Goal: Communication & Community: Ask a question

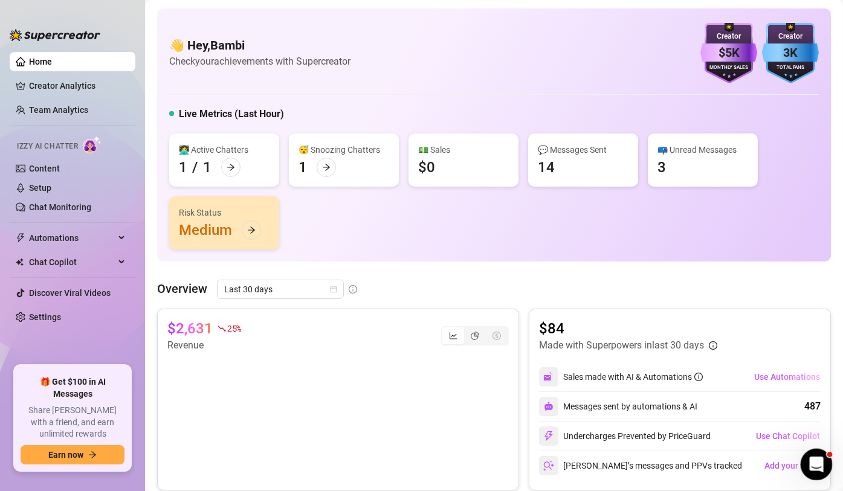
click at [823, 459] on div "Open Intercom Messenger" at bounding box center [815, 463] width 40 height 40
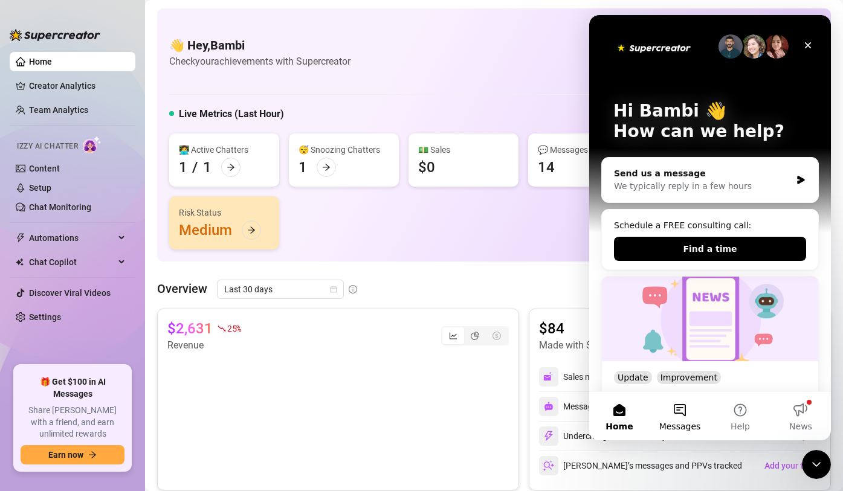
click at [683, 415] on button "Messages" at bounding box center [680, 416] width 60 height 48
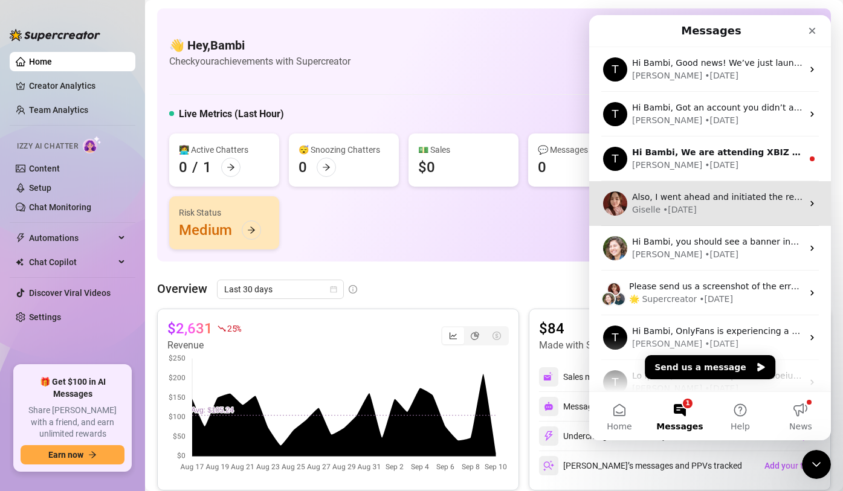
click at [720, 216] on div "Also, I went ahead and initiated the refund for the extra payments, you should …" at bounding box center [710, 203] width 242 height 45
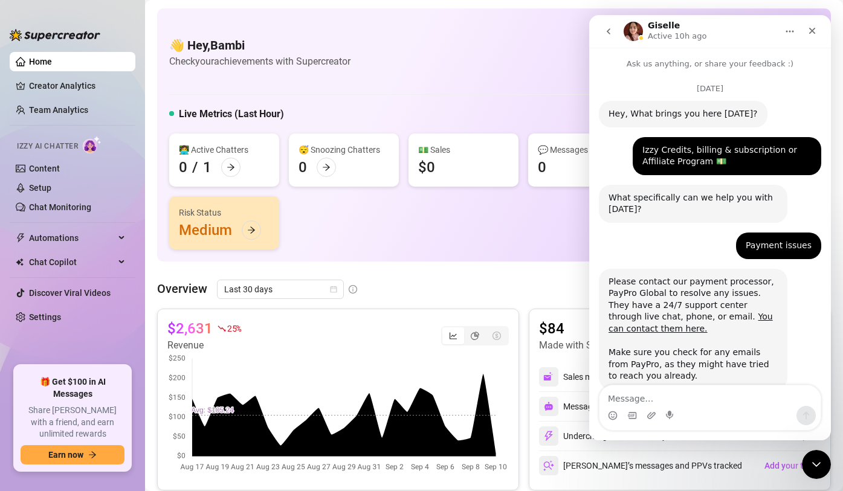
scroll to position [920, 0]
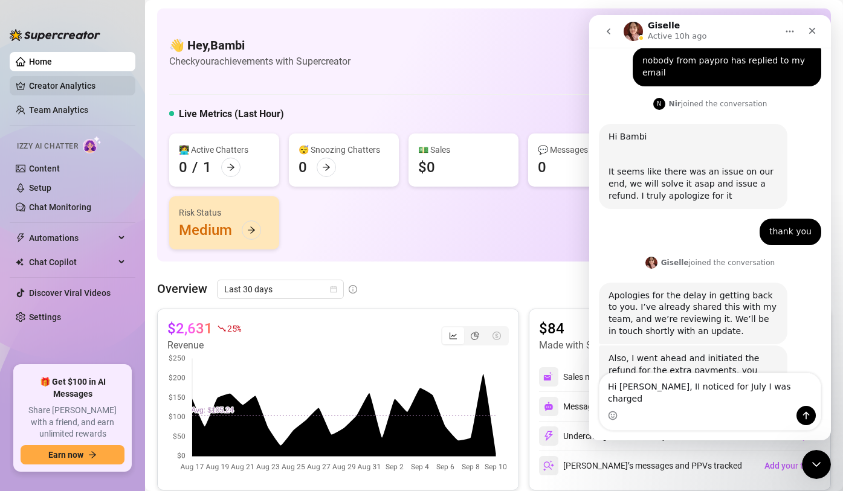
type textarea "Hi [PERSON_NAME], II noticed for July I was charged"
click at [59, 80] on link "Creator Analytics" at bounding box center [77, 85] width 97 height 19
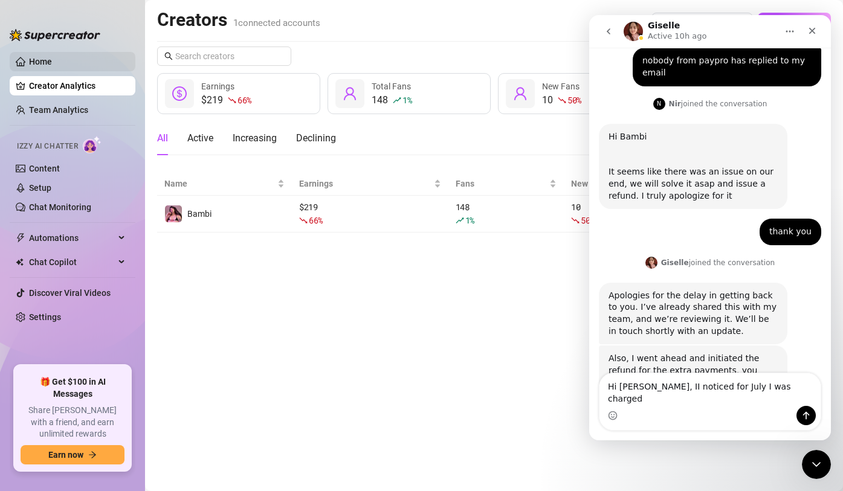
click at [52, 58] on link "Home" at bounding box center [40, 62] width 23 height 10
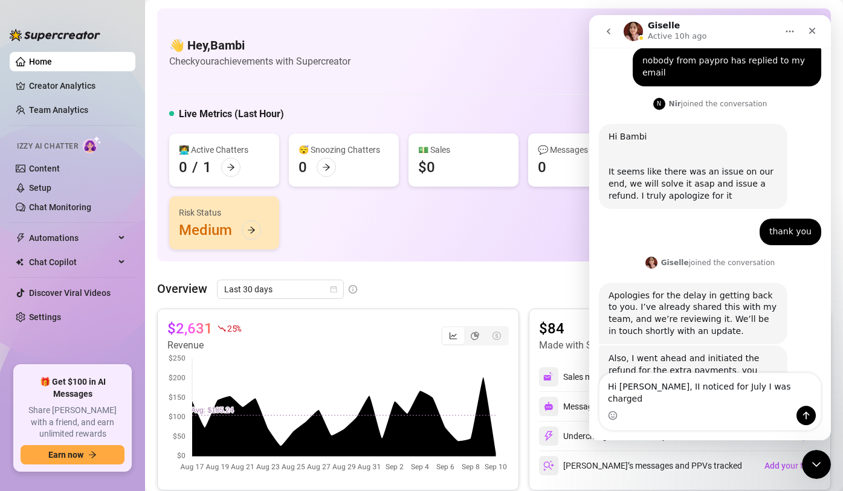
click at [606, 27] on icon "go back" at bounding box center [609, 32] width 10 height 10
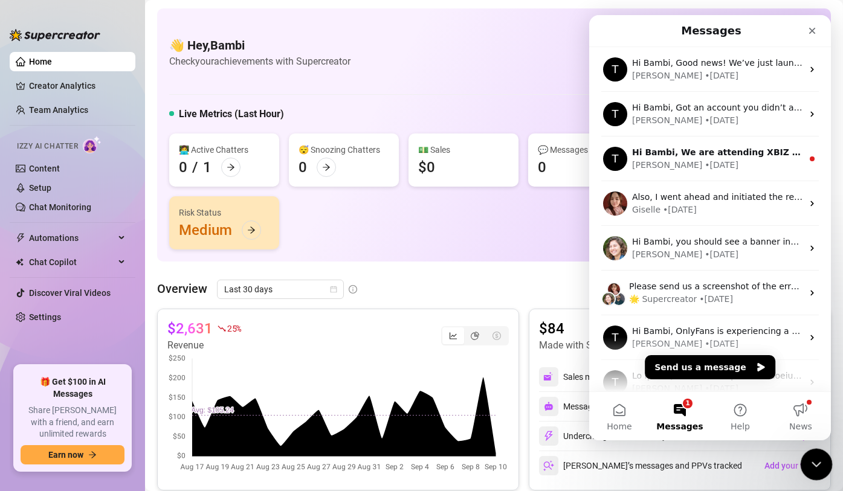
click at [812, 448] on div "Close Intercom Messenger" at bounding box center [814, 462] width 29 height 29
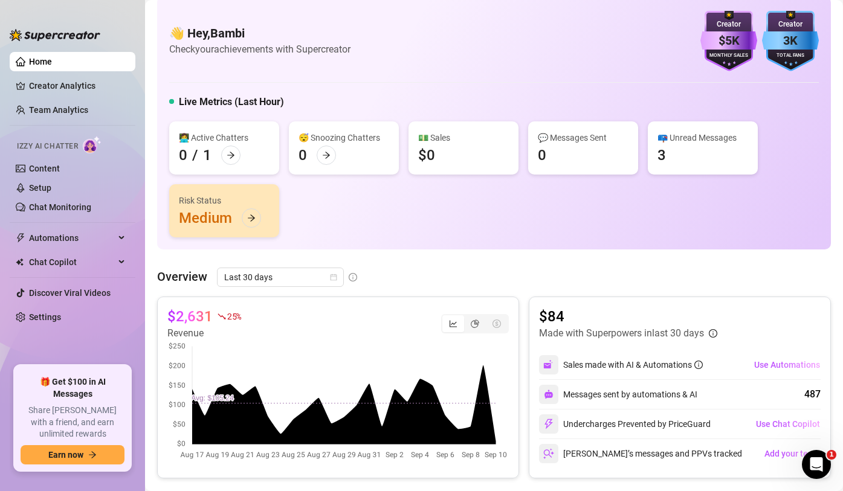
scroll to position [13, 0]
click at [584, 213] on div "👩‍💻 Active Chatters 0 / 1 😴 Snoozing Chatters 0 💵 Sales $0 💬 Messages Sent 0 📪 …" at bounding box center [494, 179] width 650 height 116
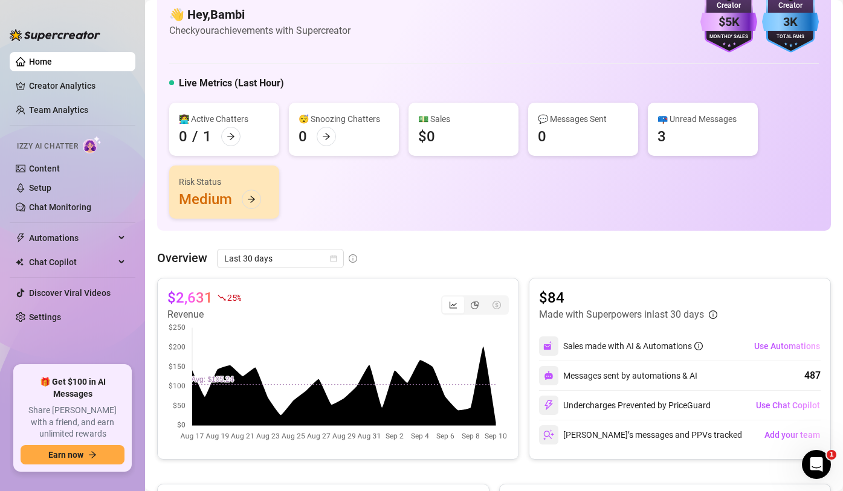
scroll to position [24, 0]
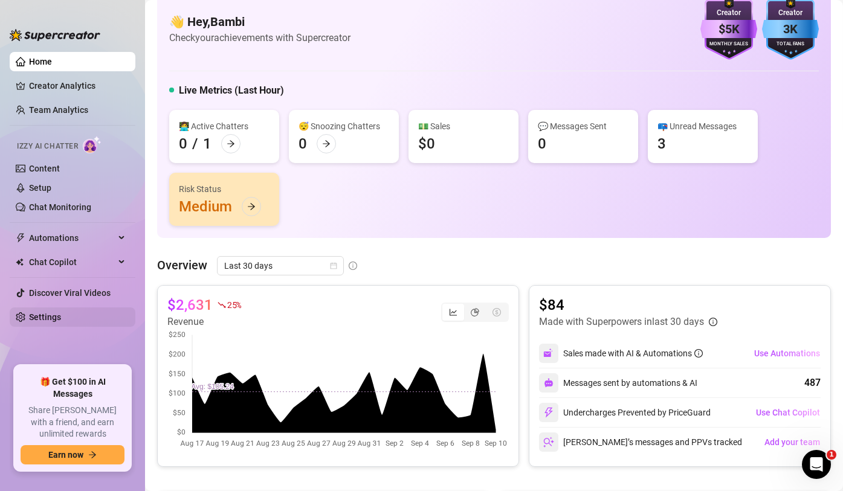
click at [57, 322] on link "Settings" at bounding box center [45, 317] width 32 height 10
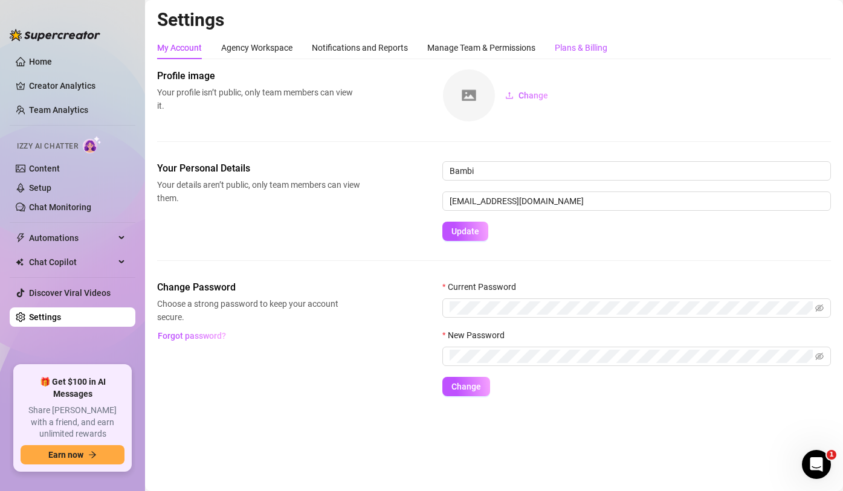
click at [585, 53] on div "Plans & Billing" at bounding box center [581, 47] width 53 height 13
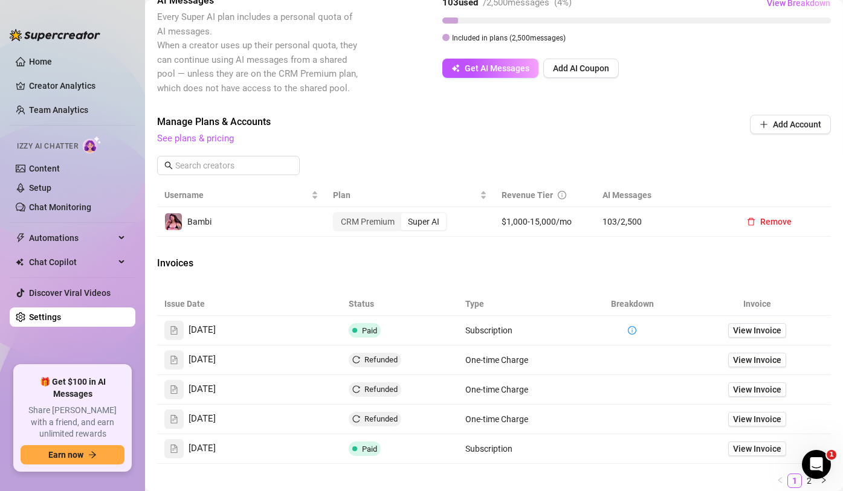
scroll to position [424, 0]
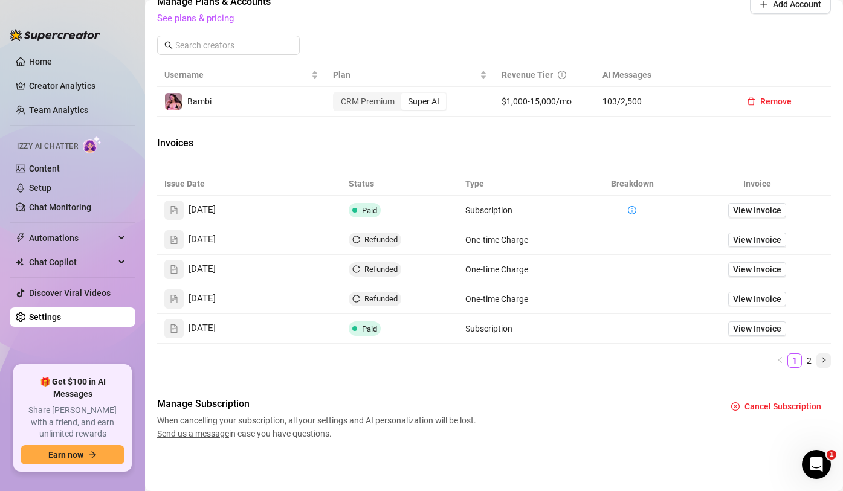
click at [824, 361] on icon "right" at bounding box center [824, 360] width 4 height 6
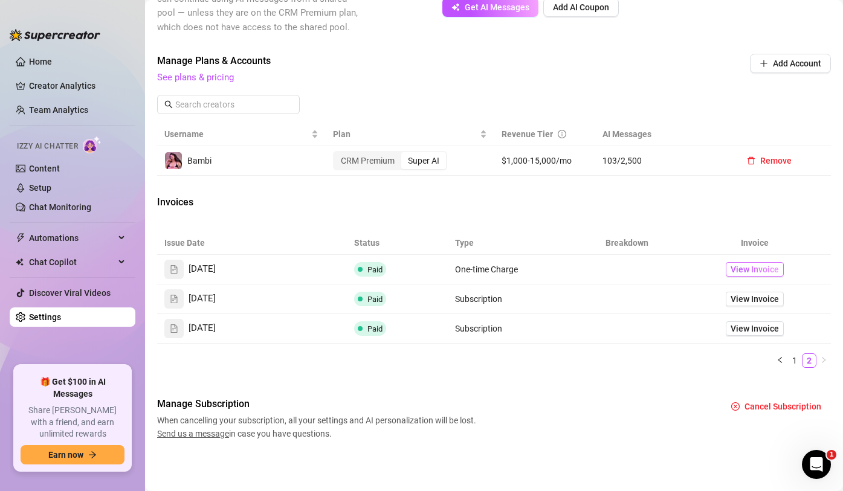
click at [748, 268] on span "View Invoice" at bounding box center [755, 269] width 48 height 13
click at [821, 474] on div "Open Intercom Messenger" at bounding box center [815, 463] width 40 height 40
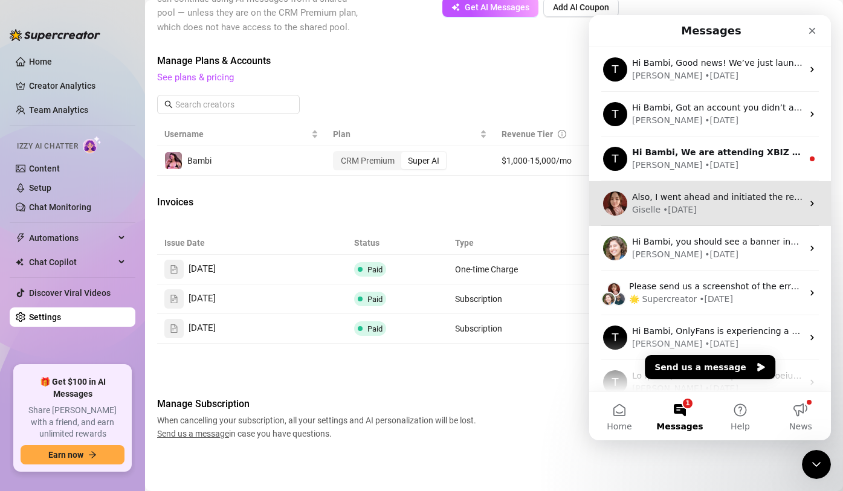
click at [676, 215] on div "• [DATE]" at bounding box center [680, 210] width 34 height 13
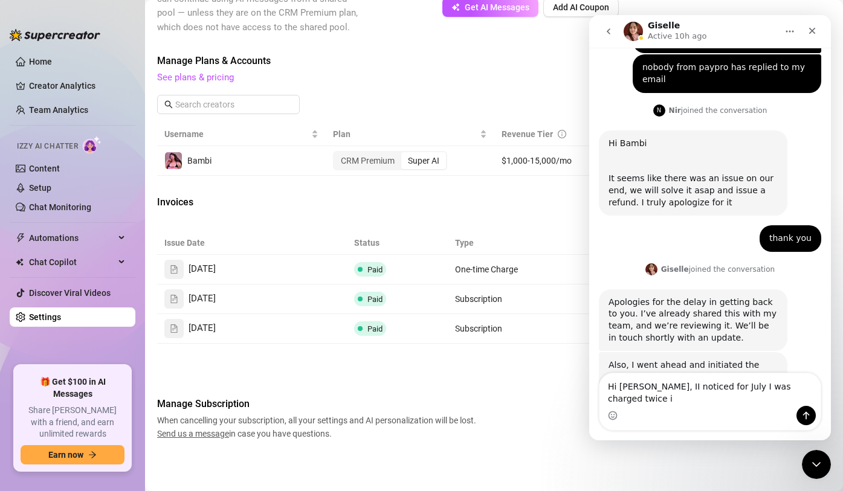
scroll to position [920, 0]
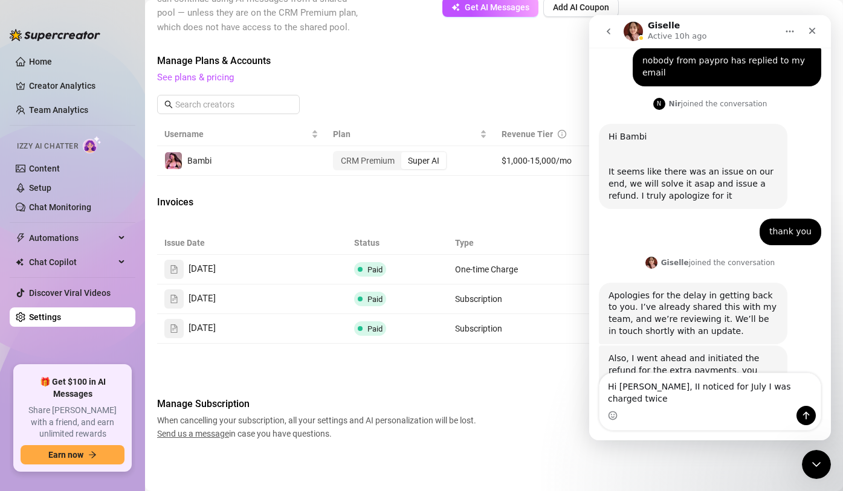
click at [654, 397] on textarea "Hi [PERSON_NAME], II noticed for July I was charged twice" at bounding box center [710, 390] width 221 height 33
click at [795, 398] on textarea "Hi [PERSON_NAME], I noticed for July I was charged twice" at bounding box center [710, 390] width 221 height 33
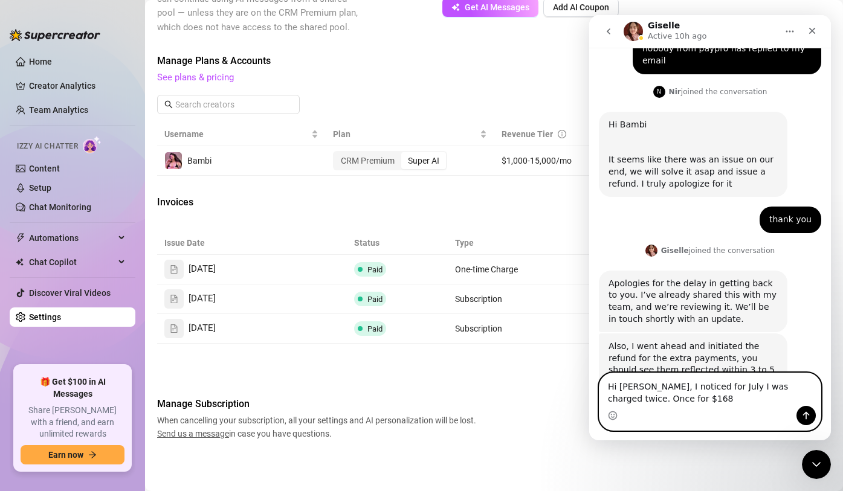
click at [655, 399] on textarea "Hi [PERSON_NAME], I noticed for July I was charged twice. Once for $168" at bounding box center [710, 390] width 221 height 33
click at [744, 403] on textarea "Hi [PERSON_NAME], I noticed for July I was charged twice. Once for $61.48 on Ju…" at bounding box center [710, 390] width 221 height 33
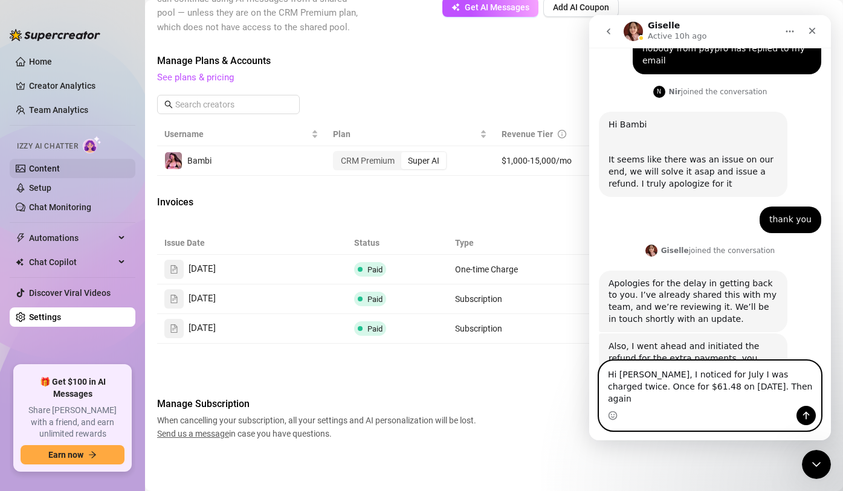
type textarea "Hi [PERSON_NAME], I noticed for July I was charged twice. Once for $61.48 on [D…"
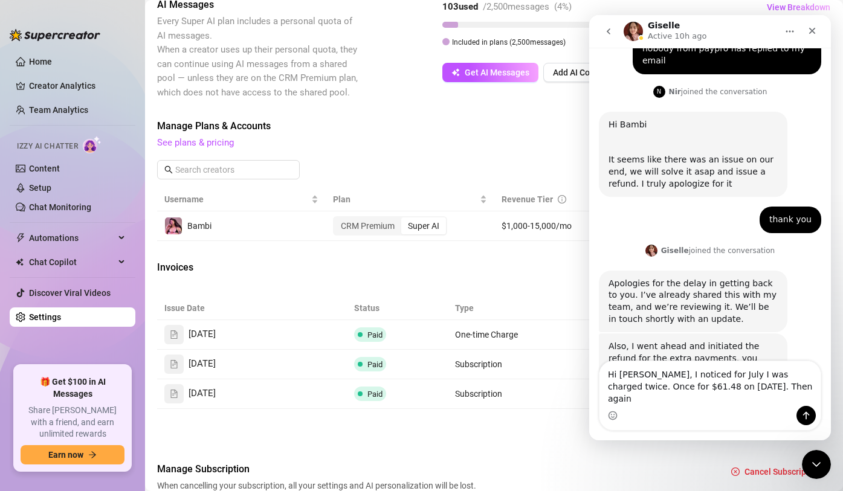
scroll to position [300, 0]
drag, startPoint x: 815, startPoint y: 470, endPoint x: 1598, endPoint y: 903, distance: 895.2
click at [815, 471] on div "Close Intercom Messenger" at bounding box center [814, 462] width 29 height 29
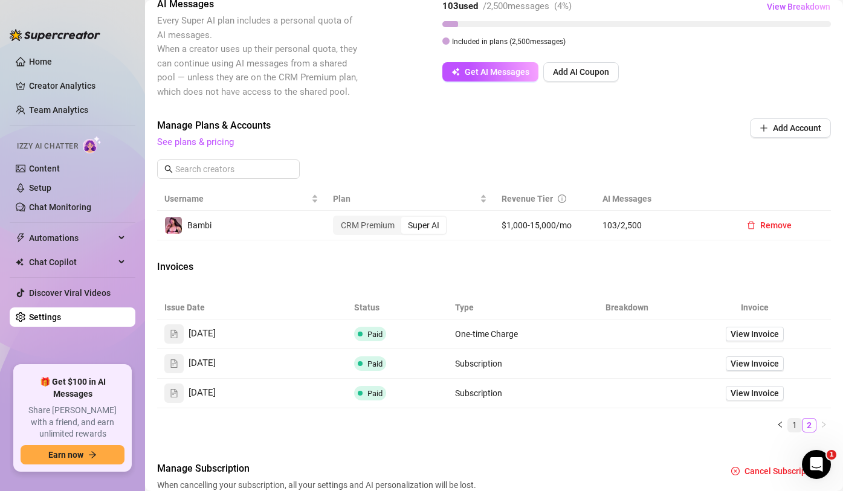
click at [794, 420] on link "1" at bounding box center [794, 425] width 13 height 13
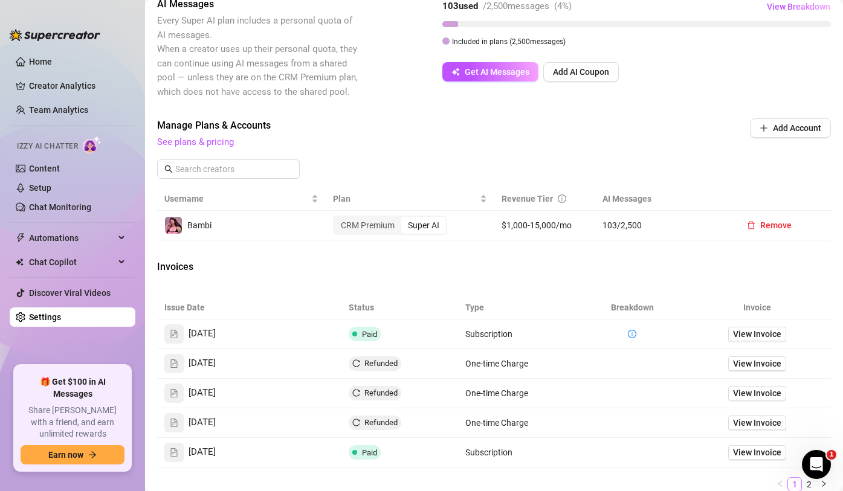
scroll to position [301, 0]
click at [608, 447] on td at bounding box center [632, 453] width 102 height 30
click at [777, 445] on span "View Invoice" at bounding box center [757, 451] width 48 height 13
click at [829, 462] on html at bounding box center [814, 462] width 29 height 29
click at [819, 457] on icon "Open Intercom Messenger" at bounding box center [815, 463] width 20 height 20
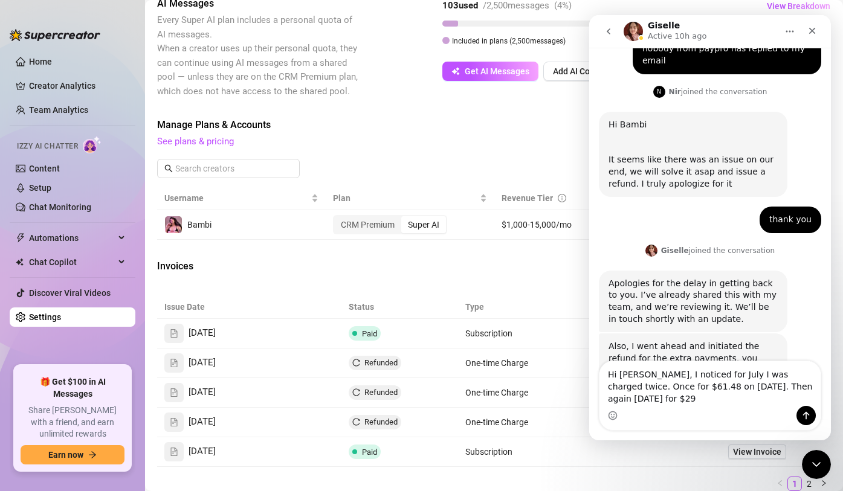
scroll to position [944, 0]
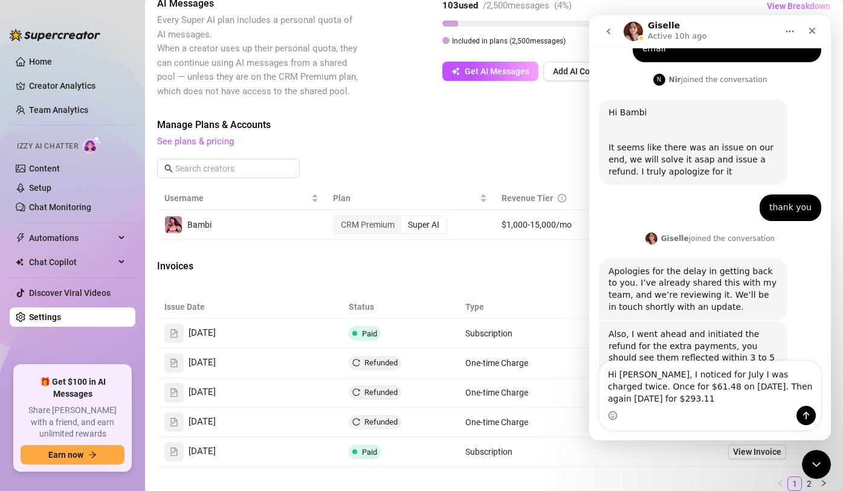
type textarea "Hi [PERSON_NAME], I noticed for July I was charged twice. Once for $61.48 on [D…"
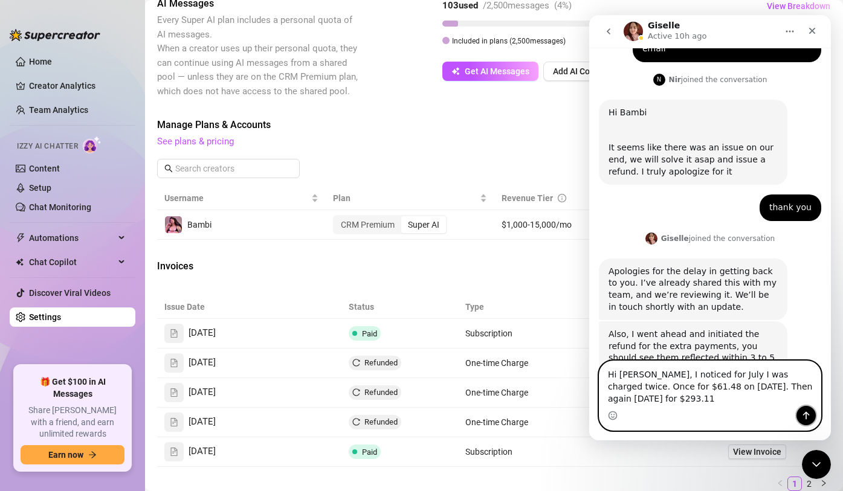
click at [805, 415] on icon "Send a message…" at bounding box center [806, 416] width 10 height 10
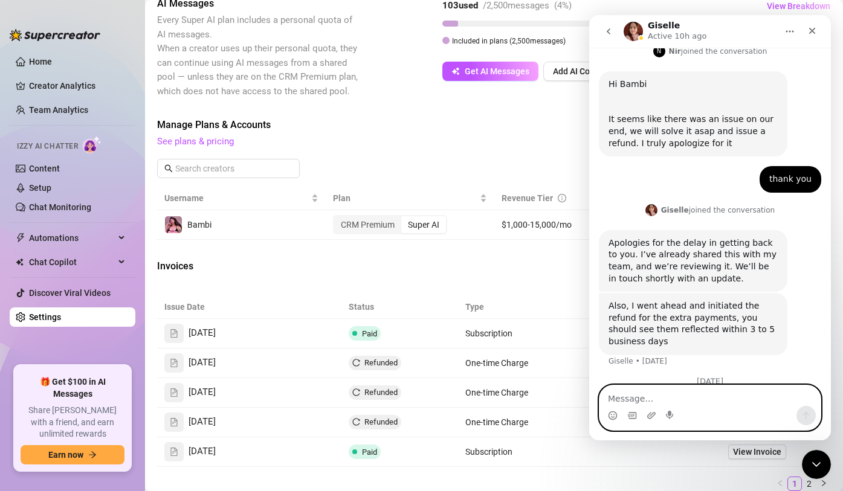
scroll to position [996, 0]
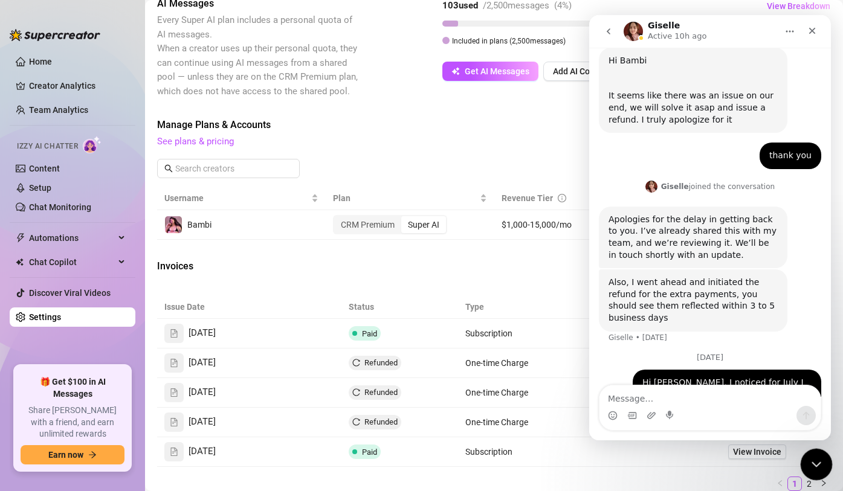
click at [824, 457] on div "Close Intercom Messenger" at bounding box center [814, 462] width 29 height 29
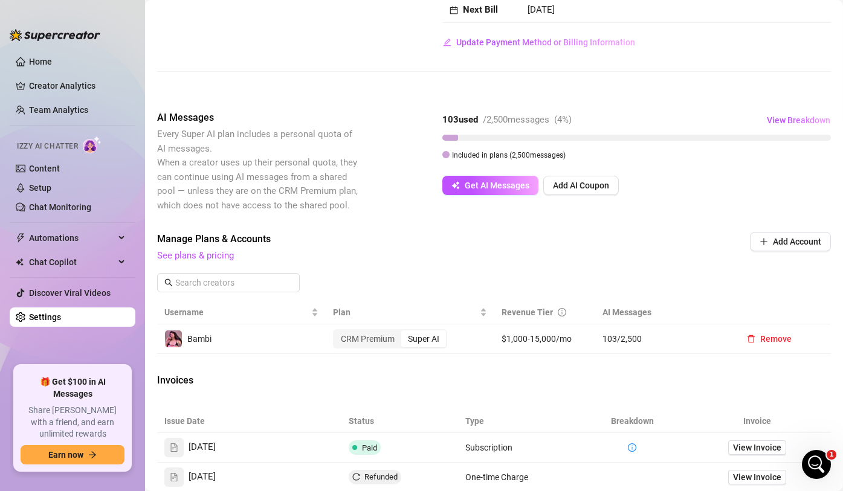
scroll to position [0, 0]
